Goal: Check status: Check status

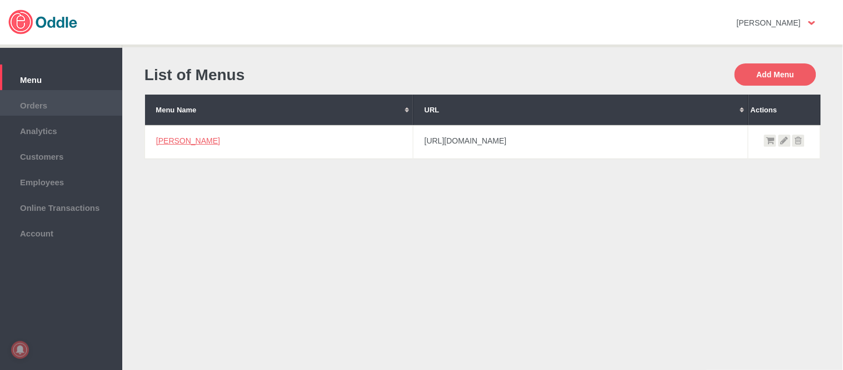
click at [57, 112] on li "Orders" at bounding box center [61, 103] width 122 height 26
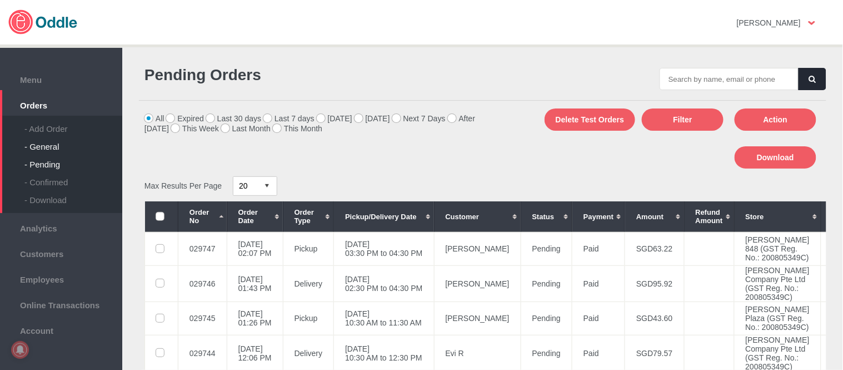
drag, startPoint x: 0, startPoint y: 0, endPoint x: 101, endPoint y: 143, distance: 175.0
click at [56, 146] on div "- General" at bounding box center [73, 142] width 98 height 18
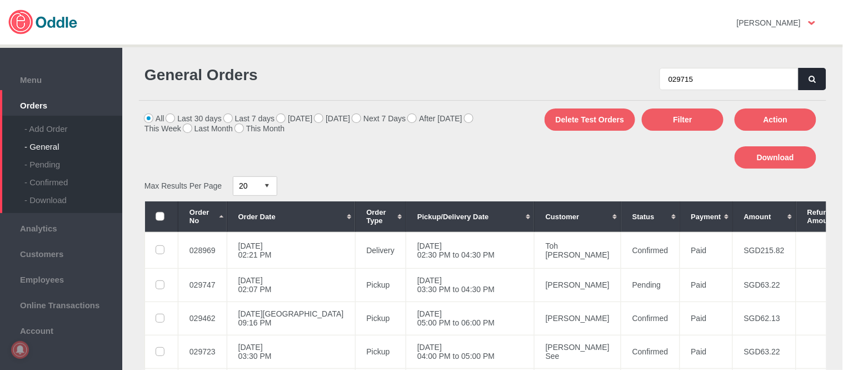
type input "029715"
click at [815, 82] on button "button" at bounding box center [812, 79] width 28 height 22
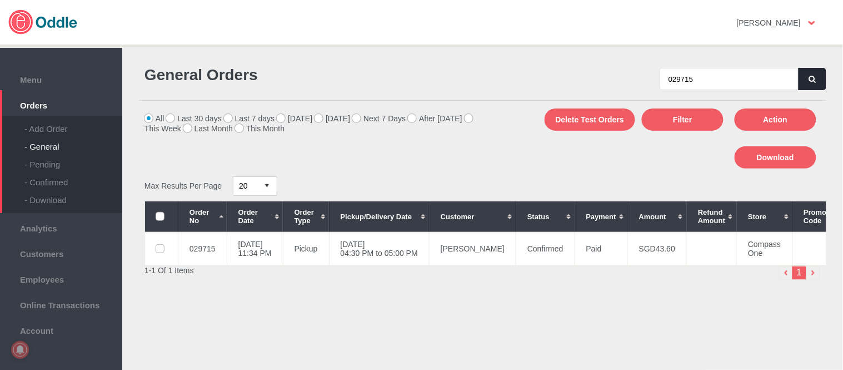
click at [809, 76] on icon "button" at bounding box center [812, 79] width 7 height 7
click at [533, 248] on td "Confirmed" at bounding box center [545, 248] width 59 height 33
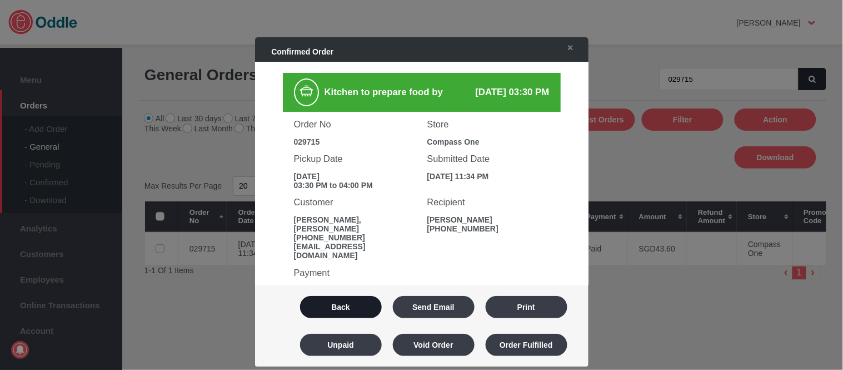
click at [378, 303] on button "Back" at bounding box center [341, 307] width 82 height 22
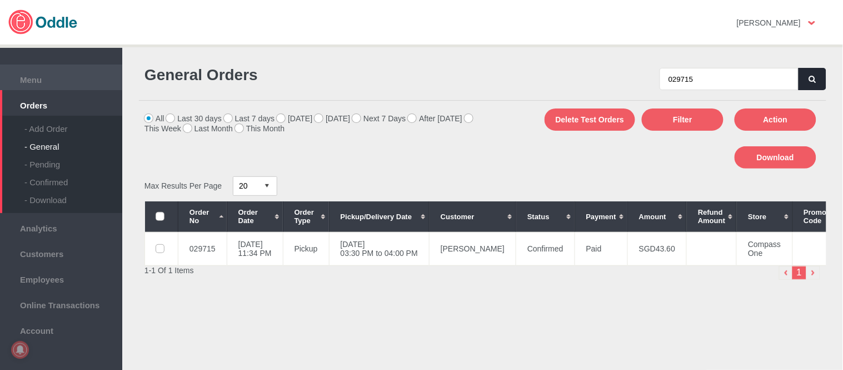
click at [51, 81] on span "Menu" at bounding box center [61, 78] width 111 height 12
